Goal: Information Seeking & Learning: Learn about a topic

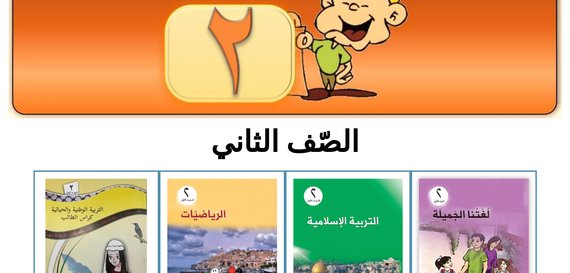
scroll to position [114, 0]
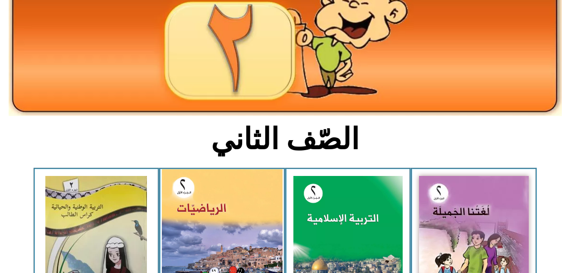
click at [216, 212] on img at bounding box center [222, 243] width 121 height 149
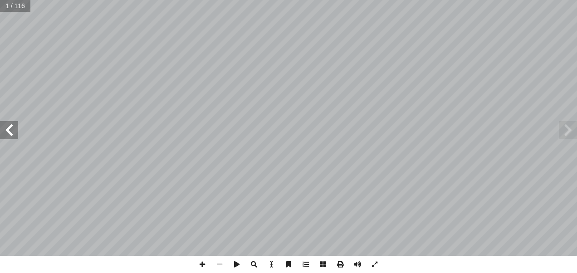
click at [12, 130] on span at bounding box center [9, 130] width 18 height 18
click at [13, 132] on span at bounding box center [9, 130] width 18 height 18
click at [9, 127] on span at bounding box center [9, 130] width 18 height 18
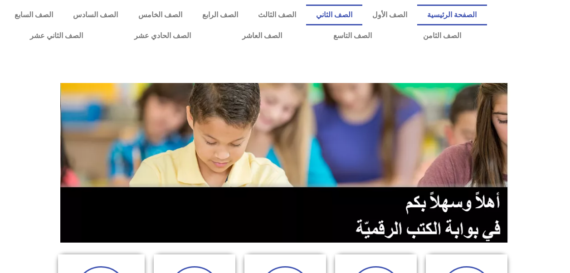
click at [339, 16] on link "الصف الثاني" at bounding box center [334, 15] width 56 height 21
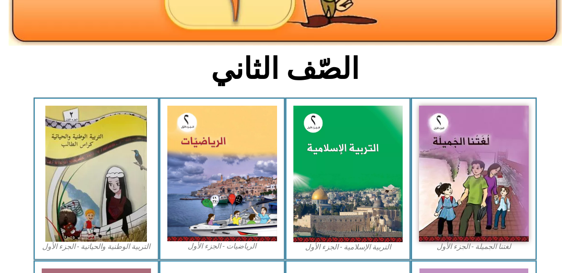
scroll to position [189, 0]
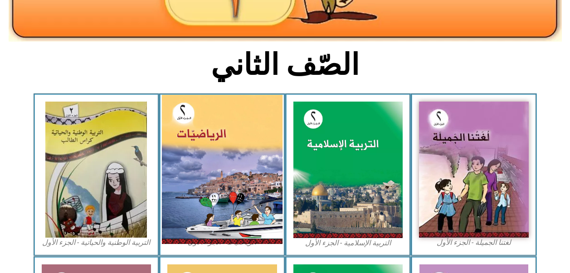
click at [204, 195] on img at bounding box center [222, 169] width 121 height 149
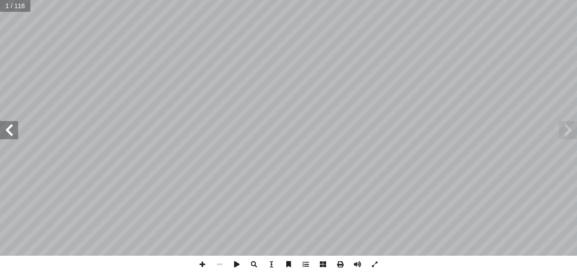
click at [13, 127] on span at bounding box center [9, 130] width 18 height 18
click at [8, 131] on span at bounding box center [9, 130] width 18 height 18
click at [1, 133] on span at bounding box center [9, 130] width 18 height 18
click at [6, 126] on span at bounding box center [9, 130] width 18 height 18
click at [8, 126] on span at bounding box center [9, 130] width 18 height 18
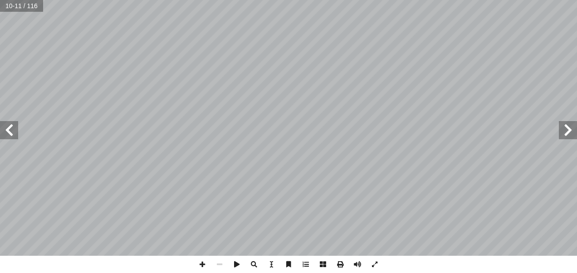
click at [9, 126] on span at bounding box center [9, 130] width 18 height 18
click at [8, 129] on span at bounding box center [9, 130] width 18 height 18
click at [10, 126] on span at bounding box center [9, 130] width 18 height 18
